Goal: Task Accomplishment & Management: Manage account settings

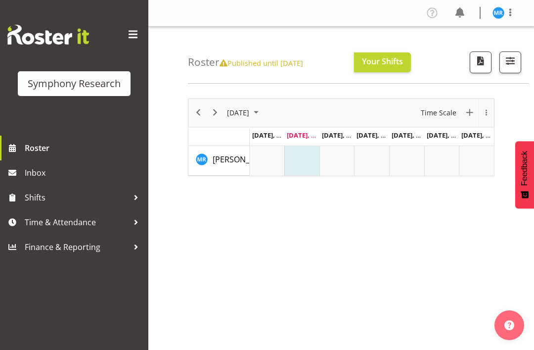
click at [292, 60] on span "Published until [DATE]" at bounding box center [262, 63] width 84 height 10
click at [289, 65] on span "Published until [DATE]" at bounding box center [262, 63] width 84 height 10
click at [281, 66] on span "Published until [DATE]" at bounding box center [262, 63] width 84 height 10
click at [283, 65] on span "Published until [DATE]" at bounding box center [262, 63] width 84 height 10
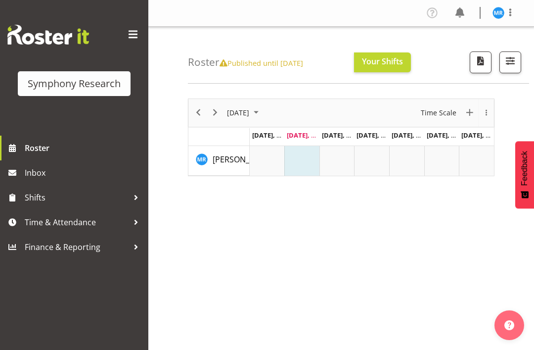
click at [276, 68] on h4 "Roster Published until [DATE]" at bounding box center [245, 61] width 115 height 11
click at [280, 67] on span "Published until [DATE]" at bounding box center [262, 63] width 84 height 10
click at [294, 66] on span "Published until [DATE]" at bounding box center [262, 63] width 84 height 10
click at [195, 114] on span "Previous" at bounding box center [199, 112] width 12 height 12
click at [217, 111] on span "Next" at bounding box center [215, 112] width 12 height 12
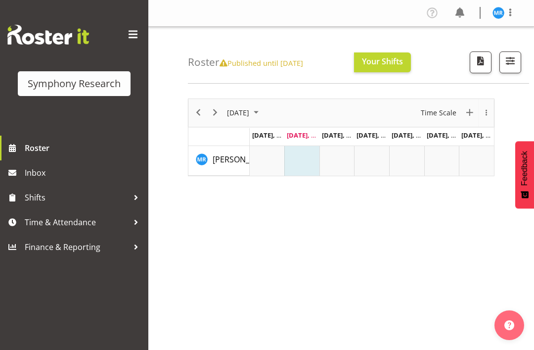
click at [515, 10] on span at bounding box center [511, 12] width 12 height 12
click at [459, 50] on link "Log Out" at bounding box center [469, 52] width 95 height 18
